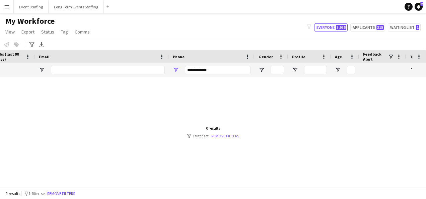
scroll to position [0, 360]
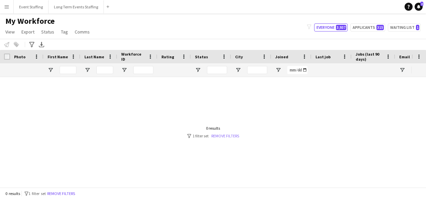
click at [227, 136] on link "Remove filters" at bounding box center [225, 135] width 28 height 5
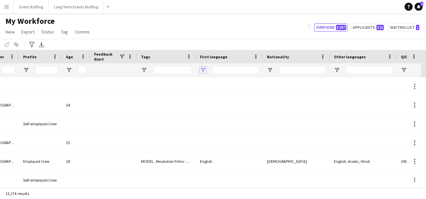
click at [201, 69] on span "Open Filter Menu" at bounding box center [203, 70] width 6 height 6
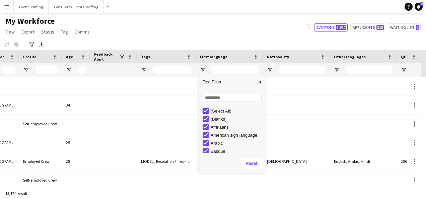
type input "***"
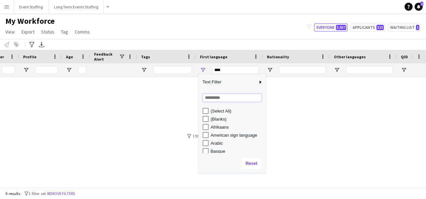
click at [218, 99] on input "Search filter values" at bounding box center [231, 98] width 59 height 8
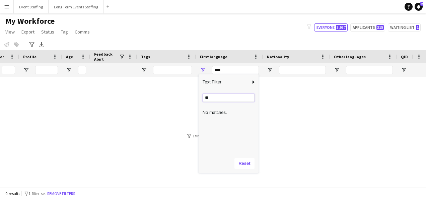
type input "*"
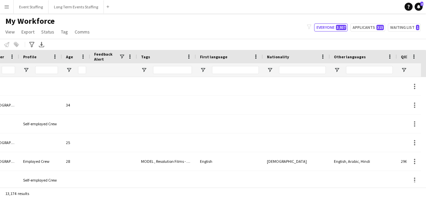
click at [145, 66] on div at bounding box center [166, 69] width 59 height 13
click at [144, 72] on span "Open Filter Menu" at bounding box center [144, 70] width 6 height 6
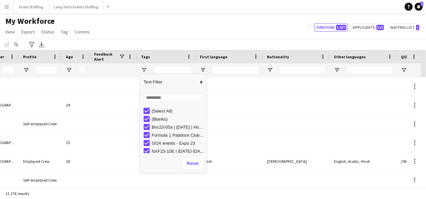
type input "***"
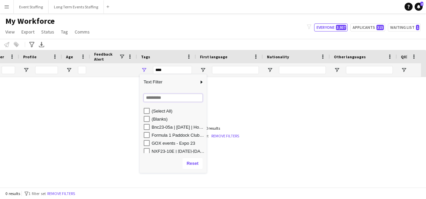
click at [160, 97] on input "Search filter values" at bounding box center [173, 98] width 59 height 8
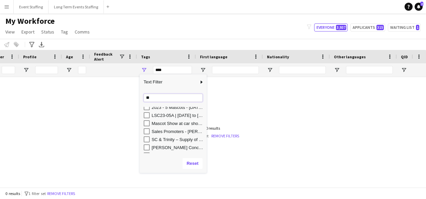
type input "**"
click at [143, 139] on div "SC & Trinity – Supply of Hosts and Hostesses" at bounding box center [173, 139] width 67 height 8
type input "**********"
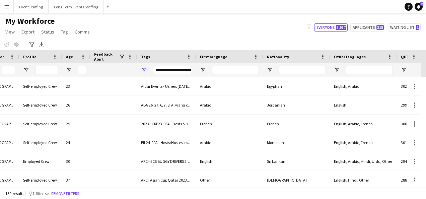
click at [128, 26] on div "My Workforce View Views Default view New view Update view Delete view Edit name…" at bounding box center [213, 27] width 426 height 23
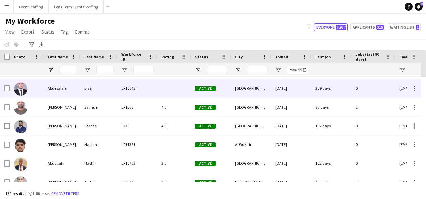
click at [89, 90] on div "Elasri" at bounding box center [98, 88] width 37 height 18
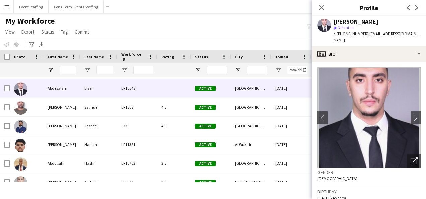
click at [359, 21] on div "Abdesalam Elasri" at bounding box center [355, 22] width 45 height 6
copy div "Abdesalam Elasri"
drag, startPoint x: 135, startPoint y: 33, endPoint x: 200, endPoint y: 4, distance: 71.5
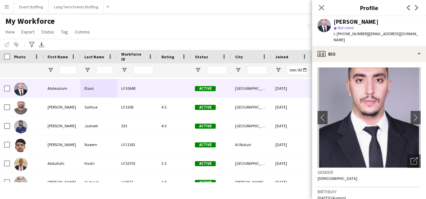
click at [135, 33] on div "My Workforce View Views Default view New view Update view Delete view Edit name…" at bounding box center [213, 27] width 426 height 23
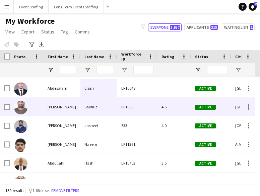
click at [87, 109] on div "Salihue" at bounding box center [98, 107] width 37 height 18
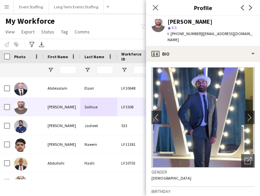
click at [206, 19] on div "Abdul Halik Salihue" at bounding box center [189, 22] width 45 height 6
copy div "Abdul Halik Salihue"
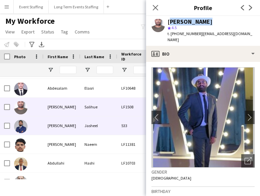
click at [120, 118] on div "533" at bounding box center [137, 125] width 40 height 18
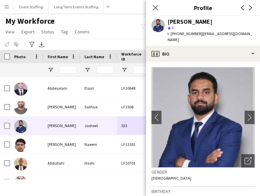
click at [195, 24] on div "Abdul Jasheel" at bounding box center [189, 22] width 45 height 6
copy div "Abdul Jasheel"
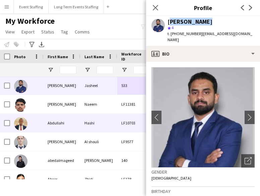
click at [72, 123] on div "Abdullahi" at bounding box center [61, 123] width 37 height 18
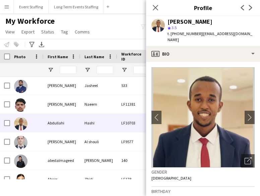
click at [190, 19] on div "Abdullahi Hashi" at bounding box center [189, 22] width 45 height 6
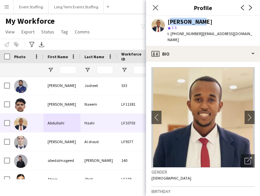
click at [190, 19] on div "Abdullahi Hashi" at bounding box center [189, 22] width 45 height 6
copy div "Abdullahi Hashi"
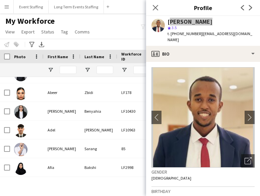
scroll to position [184, 0]
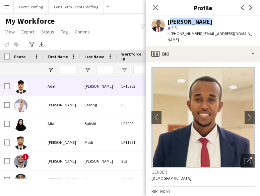
click at [72, 89] on div "Adel" at bounding box center [61, 86] width 37 height 18
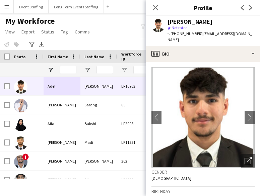
click at [186, 17] on div "Adel Shah star Not rated t. +97466884473 | a.alsaeed1503@gmail.com" at bounding box center [203, 31] width 114 height 30
drag, startPoint x: 186, startPoint y: 17, endPoint x: 182, endPoint y: 21, distance: 5.2
click at [182, 21] on div "Adel Shah" at bounding box center [189, 22] width 45 height 6
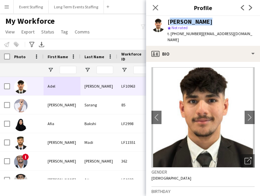
click at [182, 21] on div "Adel Shah" at bounding box center [189, 22] width 45 height 6
copy div "Adel Shah"
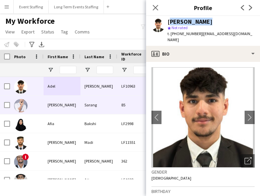
click at [72, 108] on div "Adnan" at bounding box center [61, 105] width 37 height 18
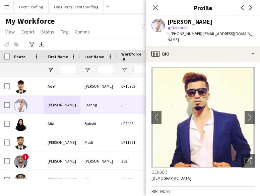
click at [193, 22] on div "Adnan Sarang" at bounding box center [189, 22] width 45 height 6
copy div "Adnan Sarang"
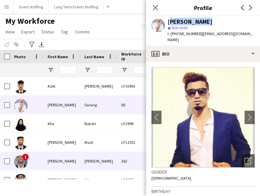
click at [93, 156] on div "Ahmed" at bounding box center [98, 161] width 37 height 18
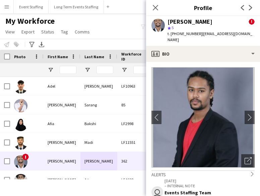
click at [184, 21] on div "Ahmed Ahmed" at bounding box center [189, 22] width 45 height 6
copy div "Ahmed Ahmed"
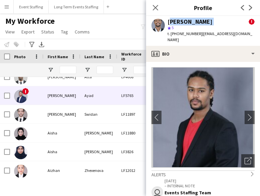
click at [58, 94] on div "Ahmed" at bounding box center [61, 95] width 37 height 18
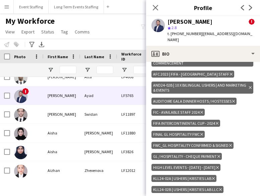
click at [185, 20] on div "Ahmed Ayad" at bounding box center [189, 22] width 45 height 6
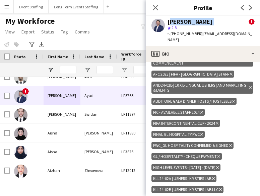
click at [185, 20] on div "Ahmed Ayad" at bounding box center [189, 22] width 45 height 6
copy div "Ahmed Ayad"
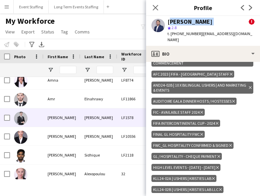
click at [101, 112] on div "Hossain" at bounding box center [98, 117] width 37 height 18
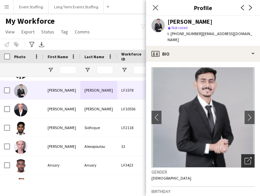
click at [244, 157] on icon "Open photos pop-in" at bounding box center [247, 160] width 7 height 7
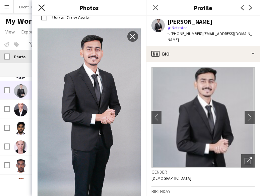
click at [43, 10] on icon at bounding box center [41, 7] width 6 height 6
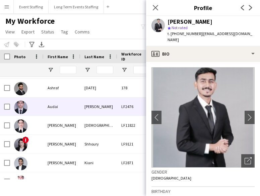
click at [91, 111] on div "Afaneh" at bounding box center [98, 106] width 37 height 18
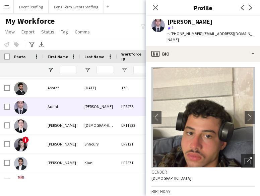
click at [191, 21] on div "Audai Afaneh" at bounding box center [189, 22] width 45 height 6
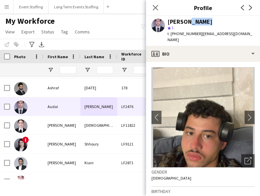
click at [191, 21] on div "Audai Afaneh" at bounding box center [189, 22] width 45 height 6
copy div "Audai Afaneh"
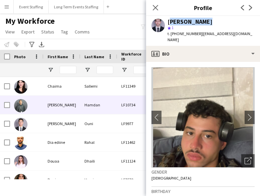
click at [75, 101] on div "Dafallah" at bounding box center [61, 105] width 37 height 18
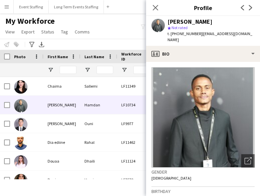
click at [187, 21] on div "Dafallah Hamdan" at bounding box center [189, 22] width 45 height 6
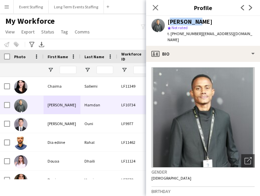
click at [187, 21] on div "Dafallah Hamdan" at bounding box center [189, 22] width 45 height 6
copy div "Dafallah Hamdan"
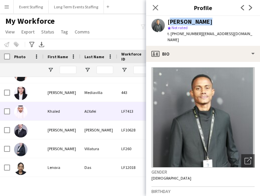
click at [61, 113] on div "Khaled" at bounding box center [61, 111] width 37 height 18
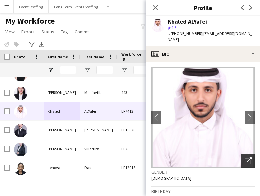
click at [246, 154] on div "Open photos pop-in" at bounding box center [247, 160] width 13 height 13
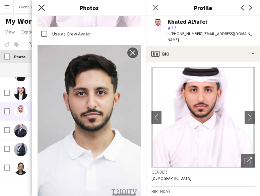
click at [42, 6] on icon "Close pop-in" at bounding box center [41, 7] width 6 height 6
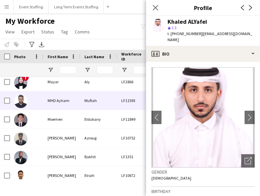
click at [68, 101] on div "MHD Ayham" at bounding box center [61, 100] width 37 height 18
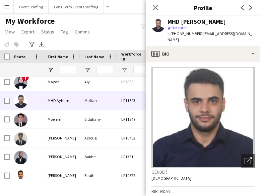
click at [194, 24] on div "MHD Ayham Muftah" at bounding box center [196, 22] width 58 height 6
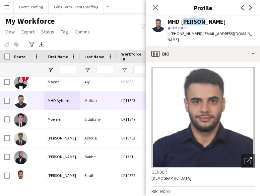
click at [194, 24] on div "MHD Ayham Muftah" at bounding box center [196, 22] width 58 height 6
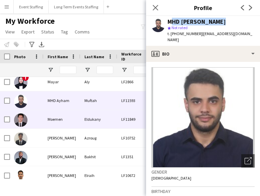
click at [78, 118] on div "Moemen" at bounding box center [61, 119] width 37 height 18
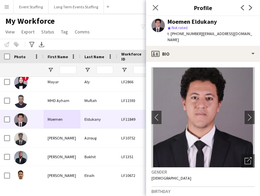
click at [185, 22] on div "Moemen Eldukany" at bounding box center [191, 22] width 49 height 6
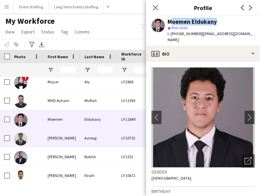
click at [125, 144] on div "LF10752" at bounding box center [137, 138] width 40 height 18
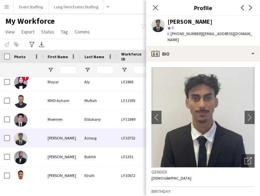
click at [182, 21] on div "Mohamed Azroug" at bounding box center [189, 22] width 45 height 6
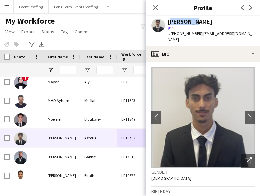
click at [182, 21] on div "Mohamed Azroug" at bounding box center [189, 22] width 45 height 6
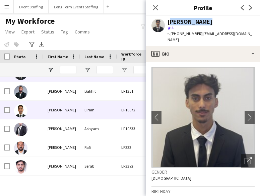
click at [81, 111] on div "Elraih" at bounding box center [98, 110] width 37 height 18
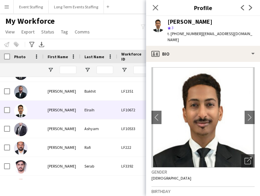
click at [185, 22] on div "Mohamed Elhag Elraih" at bounding box center [189, 22] width 45 height 6
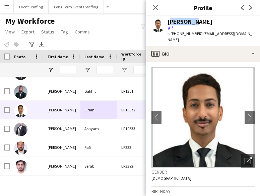
click at [185, 22] on div "Mohamed Elhag Elraih" at bounding box center [189, 22] width 45 height 6
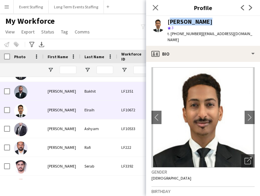
click at [118, 83] on div "LF1351" at bounding box center [137, 91] width 40 height 18
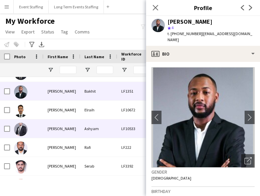
click at [90, 130] on div "Ashyam" at bounding box center [98, 128] width 37 height 18
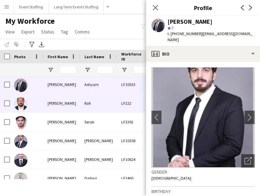
click at [61, 103] on div "Mohammad" at bounding box center [61, 103] width 37 height 18
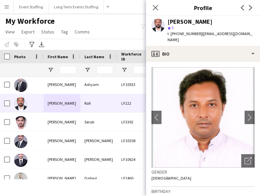
click at [189, 19] on div "Mohammad Rafi" at bounding box center [189, 22] width 45 height 6
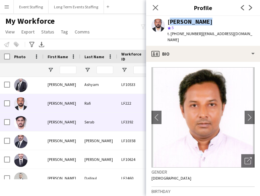
click at [83, 121] on div "Serab" at bounding box center [98, 122] width 37 height 18
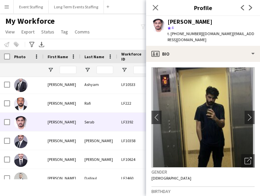
click at [196, 23] on div "Mohammad Serab" at bounding box center [189, 22] width 45 height 6
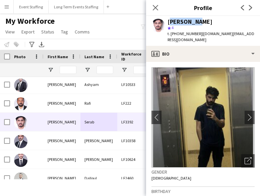
click at [196, 23] on div "Mohammad Serab" at bounding box center [189, 22] width 45 height 6
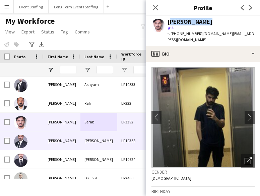
click at [89, 144] on div "Ahmed" at bounding box center [98, 141] width 37 height 18
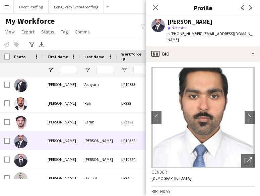
click at [188, 22] on div "Mohammed Ahmed" at bounding box center [189, 22] width 45 height 6
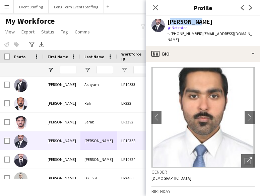
click at [188, 22] on div "Mohammed Ahmed" at bounding box center [189, 22] width 45 height 6
click at [198, 22] on div "Mohammed Ahmed" at bounding box center [189, 22] width 45 height 6
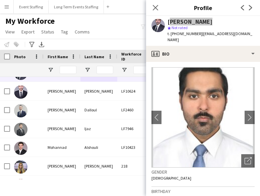
scroll to position [1795, 0]
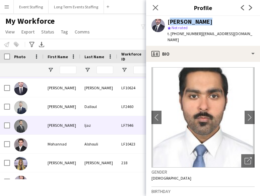
click at [77, 121] on div "Mohammed" at bounding box center [61, 125] width 37 height 18
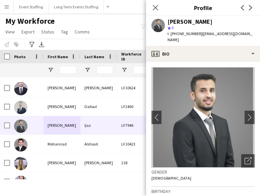
click at [190, 20] on div "Mohammed Ijaz" at bounding box center [189, 22] width 45 height 6
click at [187, 19] on div "Mohammed Ijaz" at bounding box center [189, 22] width 45 height 6
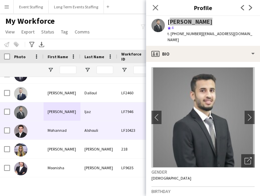
scroll to position [1811, 0]
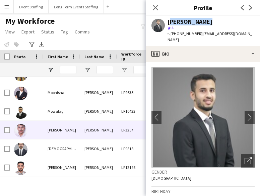
click at [64, 127] on div "Muhammad hassan" at bounding box center [61, 130] width 37 height 18
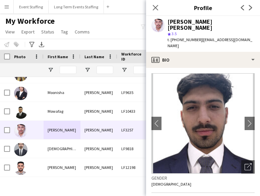
click at [186, 20] on div "Muhammad hassan Sheran" at bounding box center [210, 25] width 87 height 12
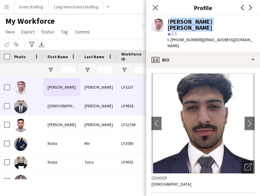
click at [72, 111] on div "Muhammad" at bounding box center [61, 106] width 37 height 18
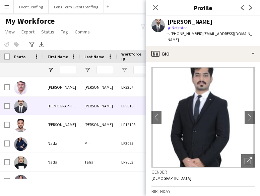
click at [200, 20] on div "Muhammad Zain Ul Hassan" at bounding box center [189, 22] width 45 height 6
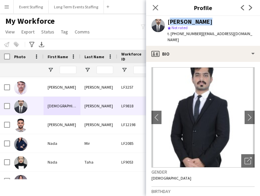
click at [200, 20] on div "Muhammad Zain Ul Hassan" at bounding box center [189, 22] width 45 height 6
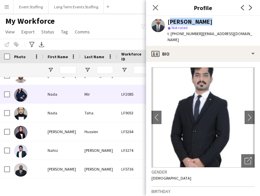
click at [63, 97] on div "Nada" at bounding box center [61, 94] width 37 height 18
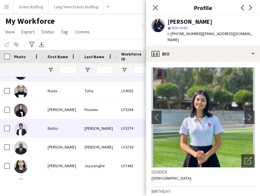
click at [64, 127] on div "Nahiz" at bounding box center [61, 128] width 37 height 18
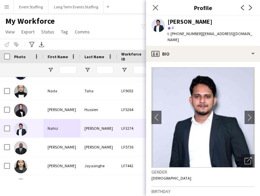
click at [190, 21] on div "Nahiz Abdul Latheef" at bounding box center [189, 22] width 45 height 6
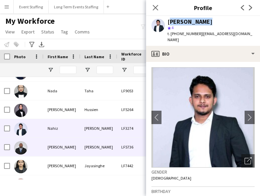
click at [70, 147] on div "Nicholas" at bounding box center [61, 147] width 37 height 18
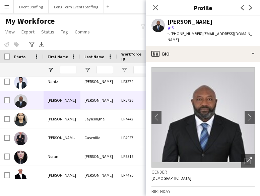
click at [205, 19] on div "Nicholas Udosen" at bounding box center [189, 22] width 45 height 6
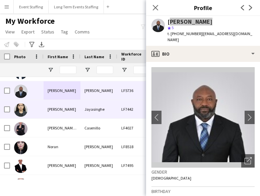
scroll to position [2060, 0]
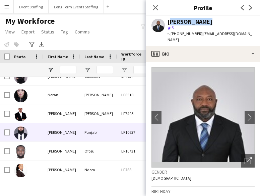
click at [81, 129] on div "Punjabi" at bounding box center [98, 132] width 37 height 18
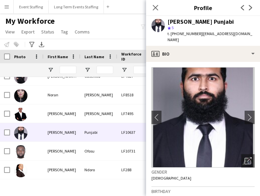
click at [188, 22] on div "Osama Punjabi" at bounding box center [200, 22] width 66 height 6
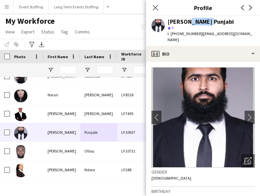
click at [188, 22] on div "Osama Punjabi" at bounding box center [200, 22] width 66 height 6
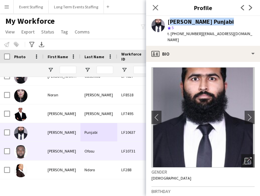
drag, startPoint x: 97, startPoint y: 148, endPoint x: 139, endPoint y: 103, distance: 61.5
click at [97, 148] on div "Ofosu" at bounding box center [98, 151] width 37 height 18
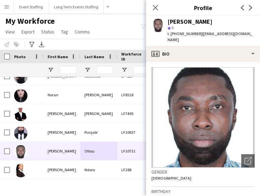
click at [176, 19] on div "Patrick Ofosu" at bounding box center [189, 22] width 45 height 6
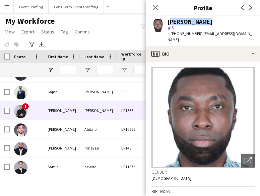
click at [67, 115] on div "Salah" at bounding box center [61, 110] width 37 height 18
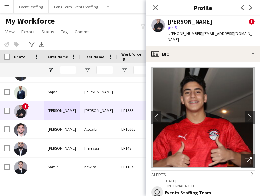
click at [189, 20] on div "Salah Elsayed" at bounding box center [189, 22] width 45 height 6
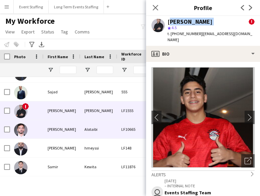
click at [110, 127] on div "Alotaibi" at bounding box center [98, 129] width 37 height 18
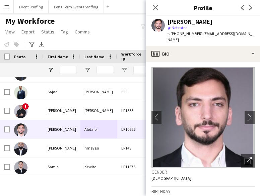
click at [195, 20] on div "Saleh Alotaibi" at bounding box center [189, 22] width 45 height 6
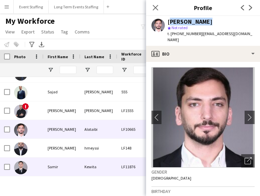
click at [98, 163] on div "Kewita" at bounding box center [98, 167] width 37 height 18
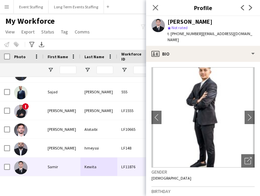
click at [189, 22] on div "Samir Kewita" at bounding box center [189, 22] width 45 height 6
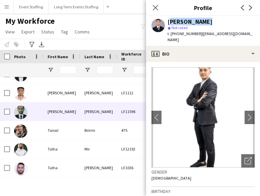
click at [92, 114] on div "Shoeb" at bounding box center [98, 111] width 37 height 18
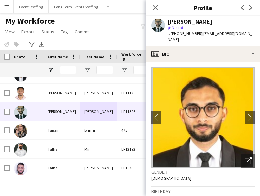
click at [185, 19] on div "Syed Shoeb" at bounding box center [189, 22] width 45 height 6
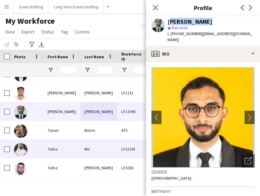
click at [83, 149] on div "Mir" at bounding box center [98, 149] width 37 height 18
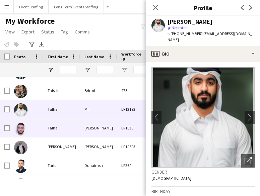
click at [73, 128] on div "Talha" at bounding box center [61, 128] width 37 height 18
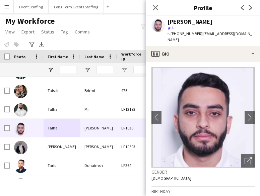
click at [193, 21] on div "Talha Mohammed" at bounding box center [189, 22] width 45 height 6
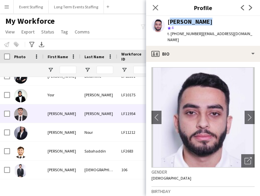
click at [68, 115] on div "Yousef" at bounding box center [61, 113] width 37 height 18
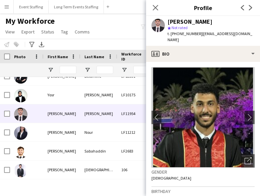
click at [180, 20] on div "Yousef Ali" at bounding box center [189, 22] width 45 height 6
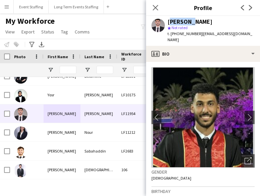
click at [180, 20] on div "Yousef Ali" at bounding box center [189, 22] width 45 height 6
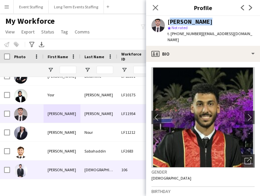
click at [79, 164] on div "Zeeshaan" at bounding box center [61, 170] width 37 height 18
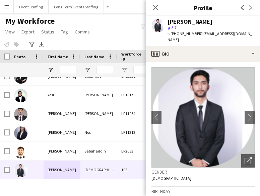
click at [188, 20] on div "Zeeshaan Muhammad" at bounding box center [189, 22] width 45 height 6
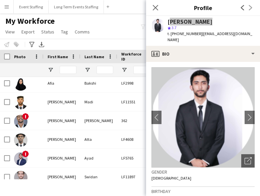
scroll to position [0, 0]
